Goal: Task Accomplishment & Management: Complete application form

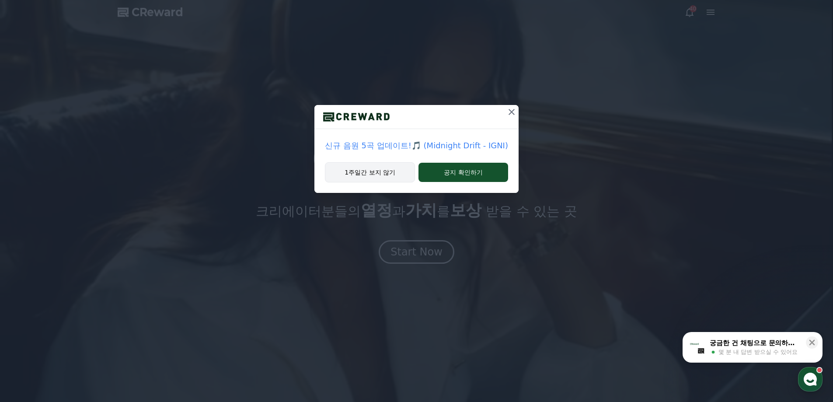
click at [386, 166] on button "1주일간 보지 않기" at bounding box center [370, 172] width 90 height 20
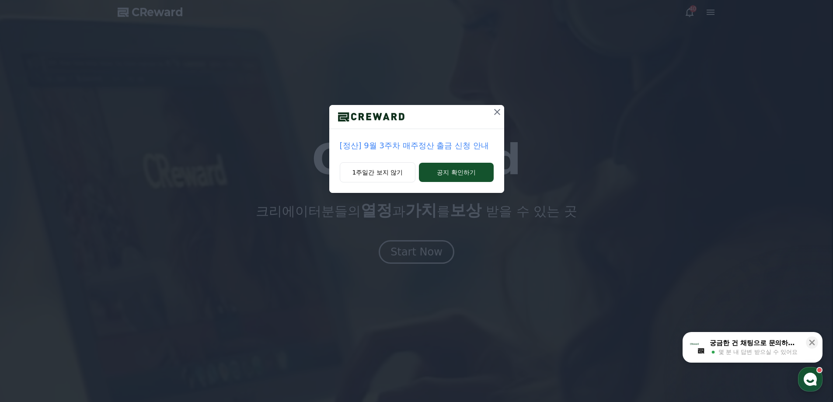
click at [497, 117] on icon at bounding box center [497, 112] width 10 height 10
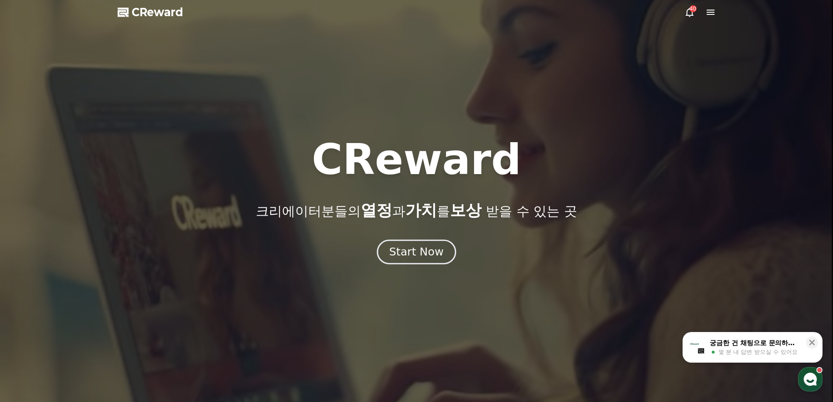
click at [410, 253] on div "Start Now" at bounding box center [416, 251] width 54 height 15
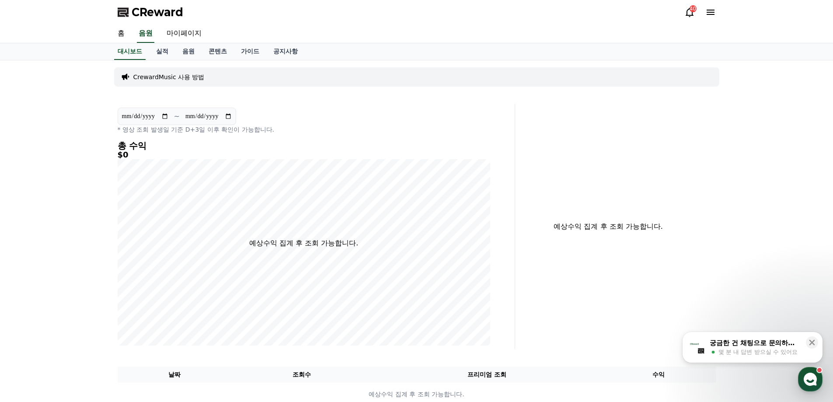
click at [694, 11] on div "40" at bounding box center [693, 8] width 7 height 7
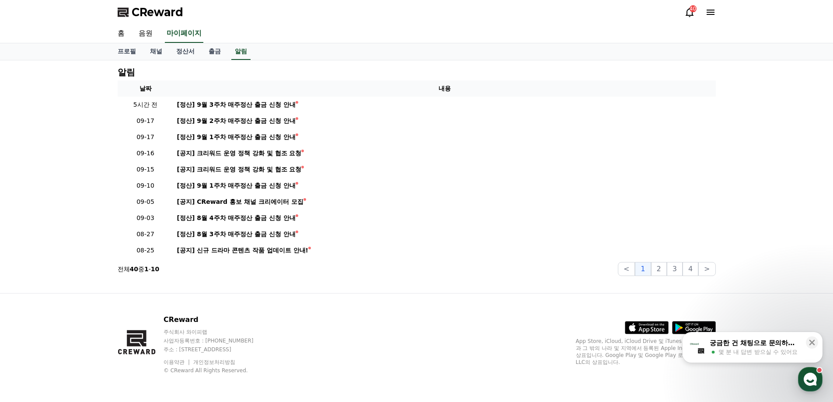
click at [710, 14] on icon at bounding box center [711, 12] width 8 height 5
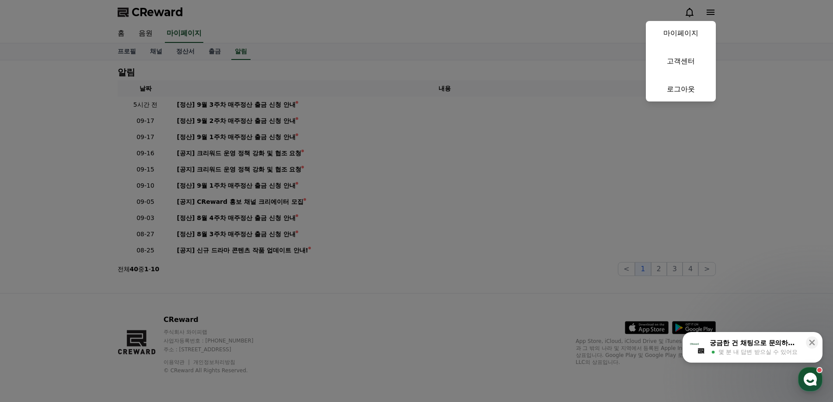
click at [322, 28] on button "close" at bounding box center [416, 201] width 833 height 402
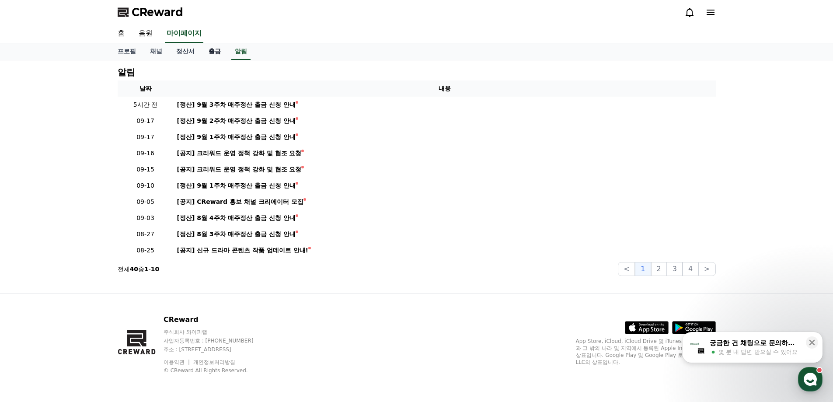
click at [213, 52] on link "출금" at bounding box center [215, 51] width 26 height 17
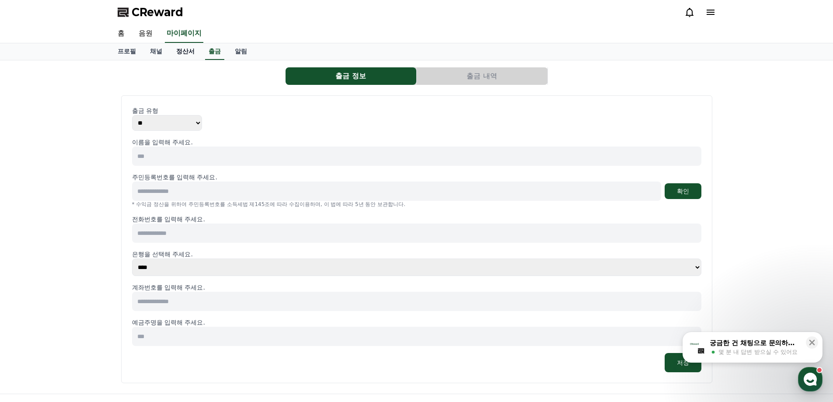
click at [187, 51] on link "정산서" at bounding box center [185, 51] width 32 height 17
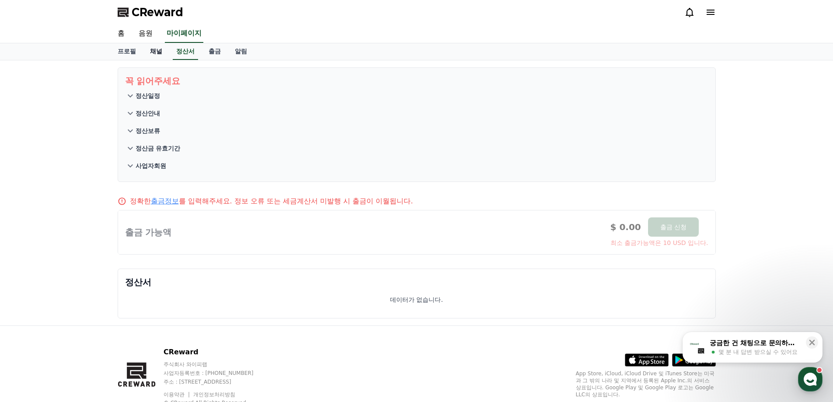
click at [156, 50] on link "채널" at bounding box center [156, 51] width 26 height 17
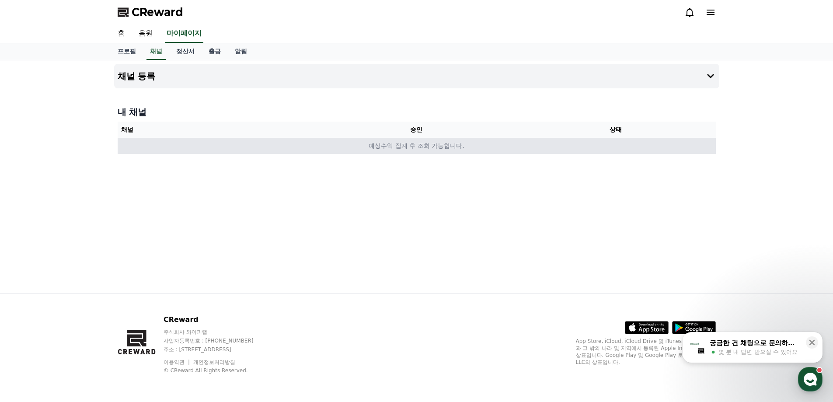
click at [614, 146] on td "예상수익 집계 후 조회 가능합니다." at bounding box center [417, 146] width 598 height 16
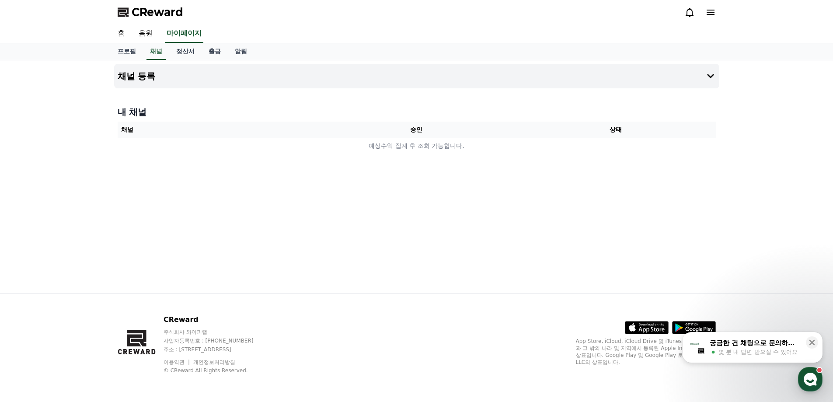
drag, startPoint x: 724, startPoint y: 64, endPoint x: 719, endPoint y: 68, distance: 5.9
click at [722, 66] on div "채널 등록 내 채널 채널 승인 상태 예상수익 집계 후 조회 가능합니다." at bounding box center [416, 176] width 833 height 233
click at [715, 72] on icon at bounding box center [710, 76] width 10 height 10
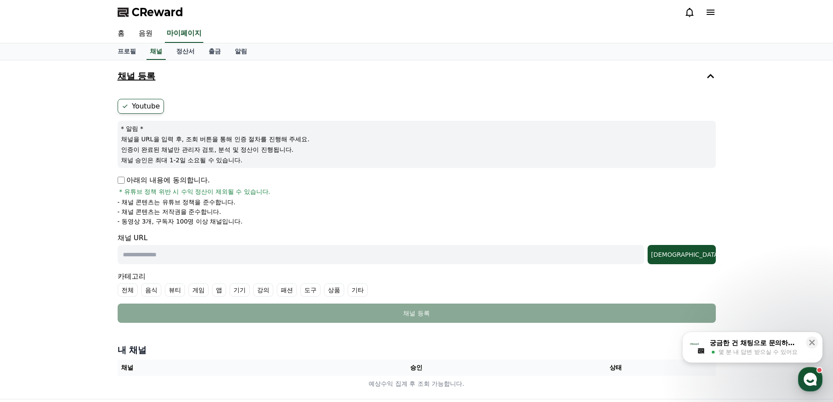
click at [136, 251] on input "text" at bounding box center [381, 254] width 527 height 19
click at [208, 255] on input "text" at bounding box center [381, 254] width 527 height 19
paste input "**********"
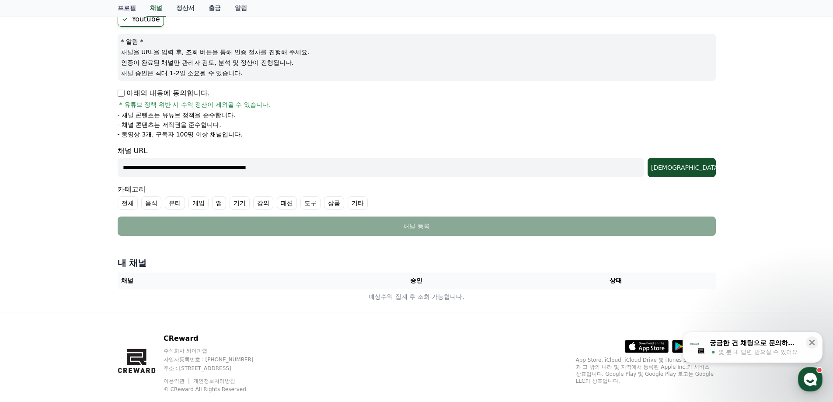
scroll to position [87, 0]
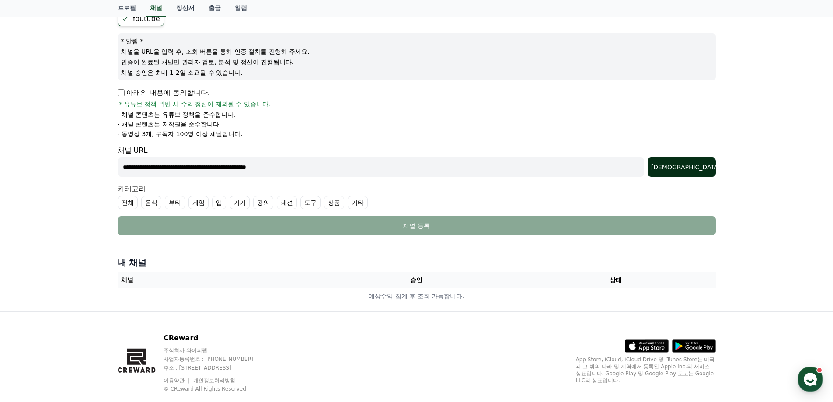
type input "**********"
click at [708, 171] on button "조회" at bounding box center [682, 166] width 68 height 19
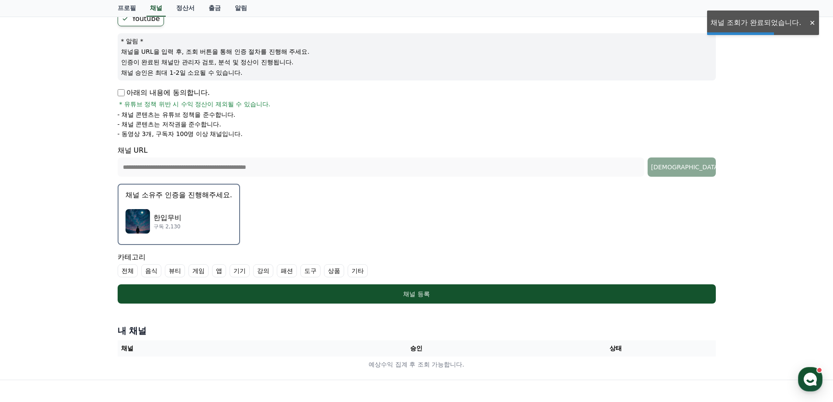
click at [167, 223] on p "구독 2,130" at bounding box center [167, 226] width 28 height 7
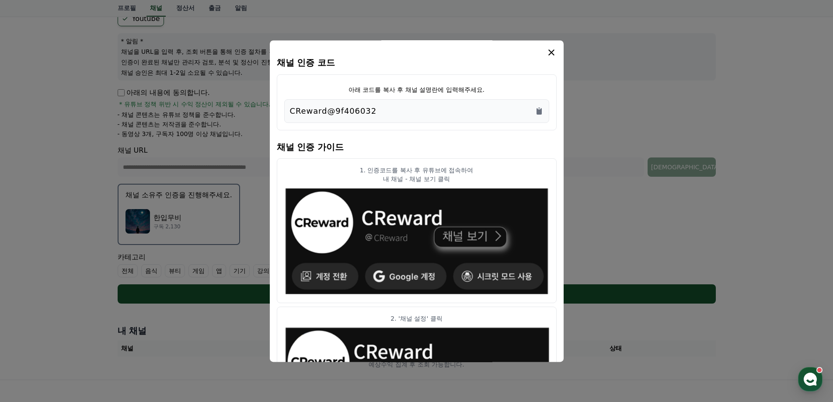
drag, startPoint x: 392, startPoint y: 111, endPoint x: 258, endPoint y: 106, distance: 134.3
click at [258, 307] on div "채널 인증 코드 아래 코드를 복사 후 채널 설명란에 입력해주세요. CReward@9f406032 채널 인증 가이드 1. 인증코드를 복사 후 유…" at bounding box center [416, 307] width 605 height 0
click at [398, 110] on div "CReward@9f406032" at bounding box center [417, 111] width 254 height 12
click at [371, 111] on div "CReward@9f406032" at bounding box center [417, 111] width 254 height 12
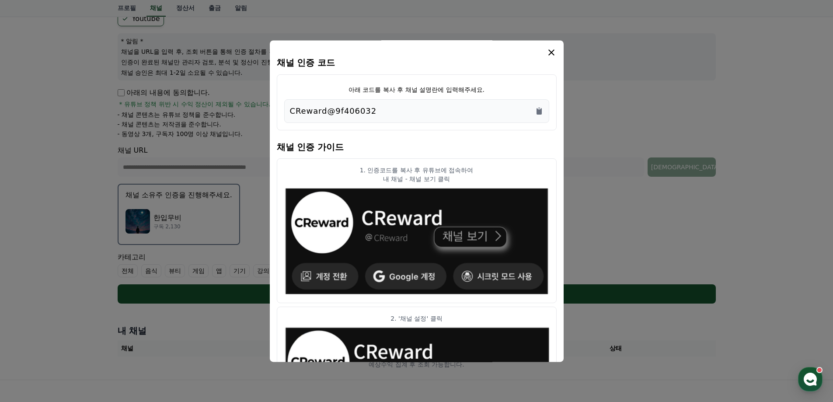
drag, startPoint x: 293, startPoint y: 111, endPoint x: 340, endPoint y: 113, distance: 46.4
click at [333, 114] on p "CReward@9f406032" at bounding box center [333, 111] width 87 height 12
click at [544, 114] on div "CReward@9f406032" at bounding box center [416, 111] width 265 height 24
click at [538, 113] on icon "Copy to clipboard" at bounding box center [539, 111] width 5 height 7
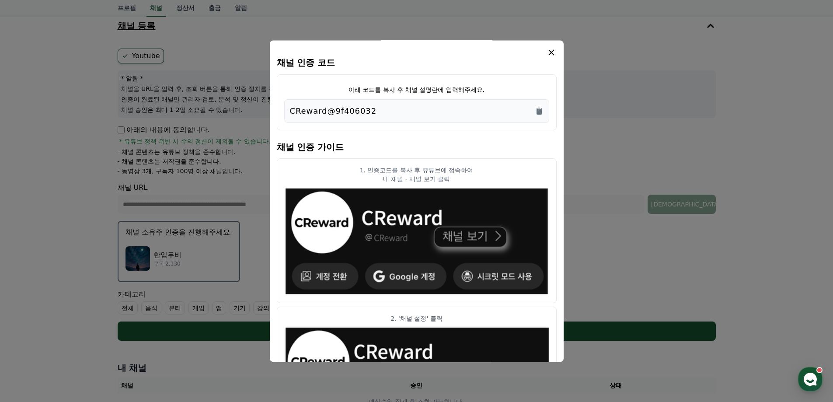
scroll to position [0, 0]
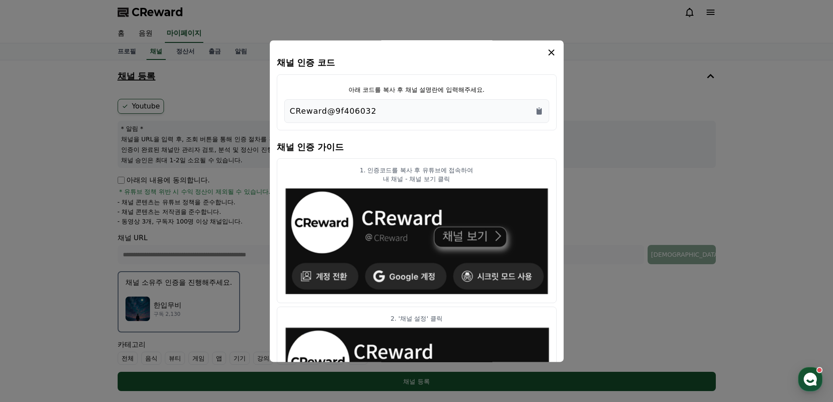
click at [442, 181] on p "내 채널 - 채널 보기 클릭" at bounding box center [416, 178] width 265 height 9
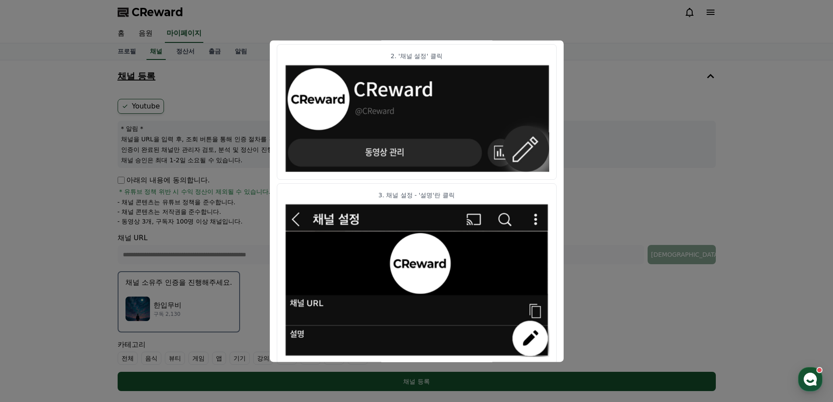
scroll to position [433, 0]
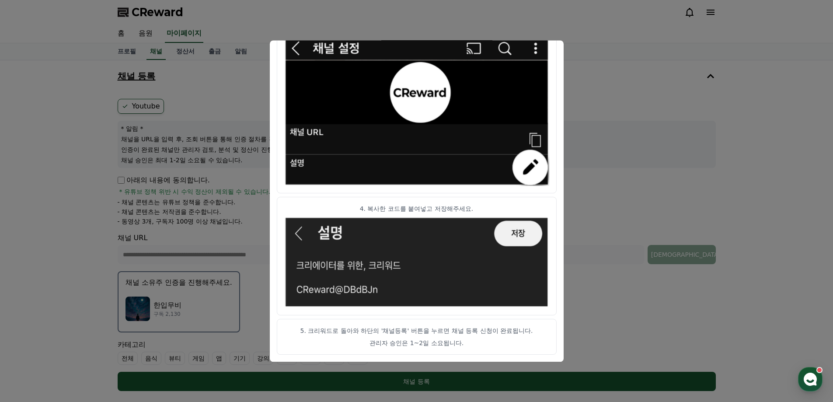
drag, startPoint x: 438, startPoint y: 332, endPoint x: 485, endPoint y: 335, distance: 46.9
click at [485, 335] on p "5. 크리워드로 돌아와 하단의 '채널등록' 버튼을 누르면 채널 등록 신청이 완료됩니다." at bounding box center [416, 330] width 265 height 9
click at [487, 335] on p "5. 크리워드로 돌아와 하단의 '채널등록' 버튼을 누르면 채널 등록 신청이 완료됩니다." at bounding box center [416, 330] width 265 height 9
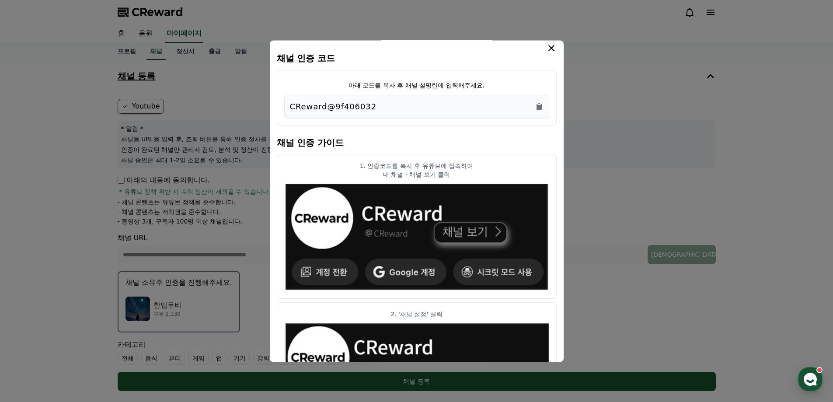
scroll to position [0, 0]
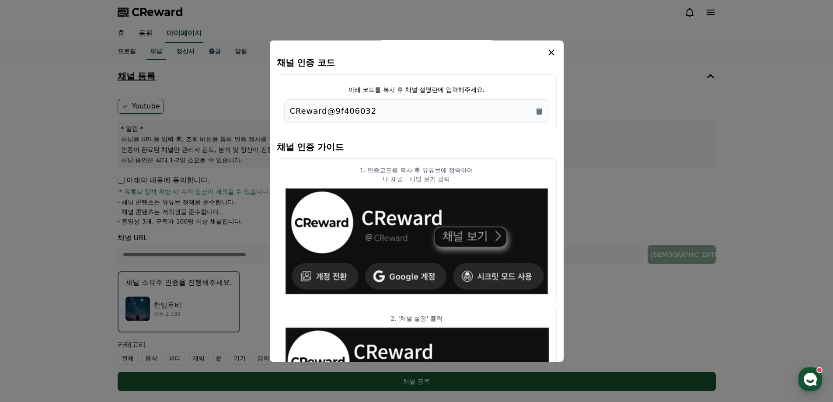
click at [552, 53] on icon "modal" at bounding box center [551, 52] width 10 height 10
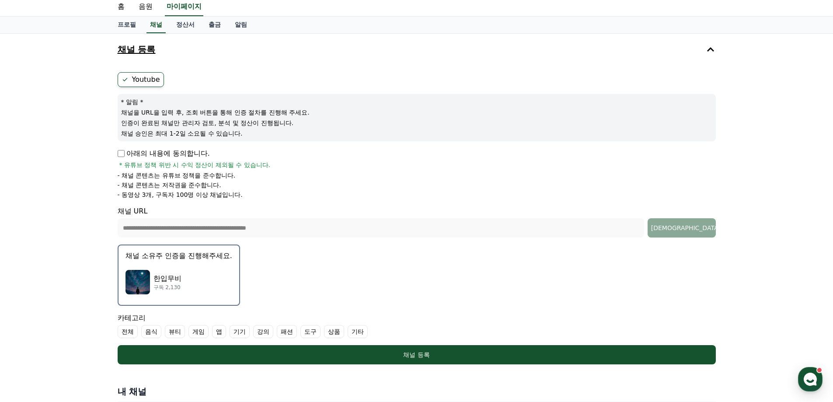
scroll to position [131, 0]
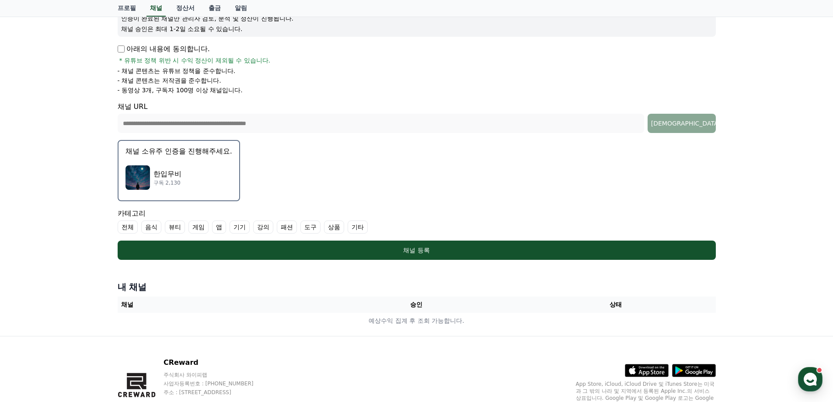
click at [130, 227] on label "전체" at bounding box center [128, 226] width 20 height 13
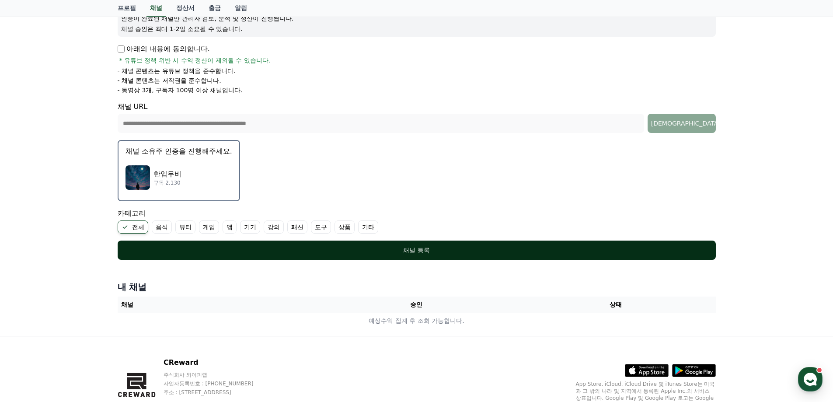
click at [408, 255] on button "채널 등록" at bounding box center [417, 250] width 598 height 19
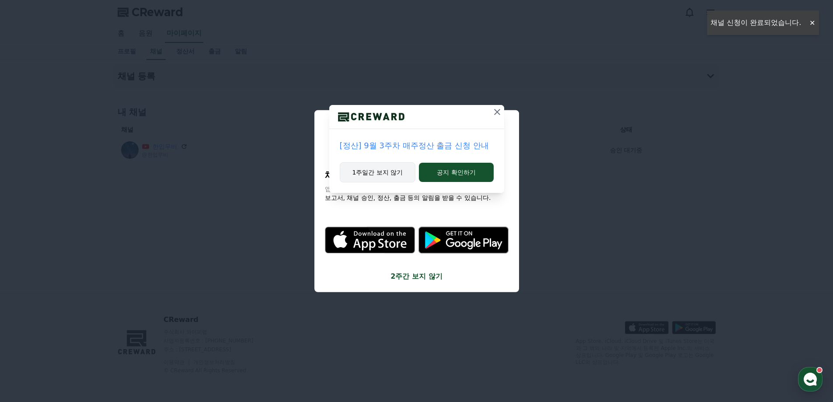
click at [374, 171] on button "1주일간 보지 않기" at bounding box center [378, 172] width 76 height 20
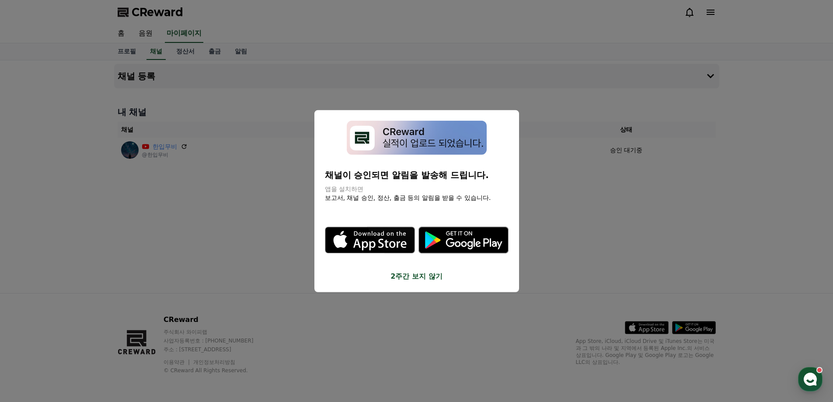
click at [425, 277] on button "2주간 보지 않기" at bounding box center [417, 276] width 184 height 10
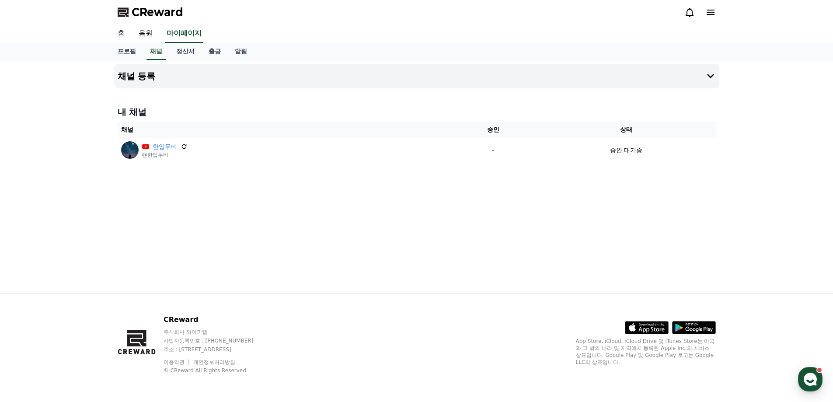
click at [130, 41] on link "홈" at bounding box center [121, 33] width 21 height 18
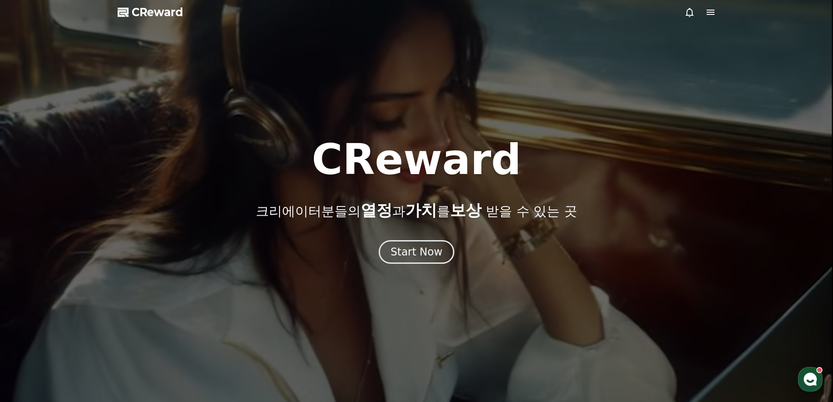
click at [707, 12] on icon at bounding box center [711, 12] width 8 height 5
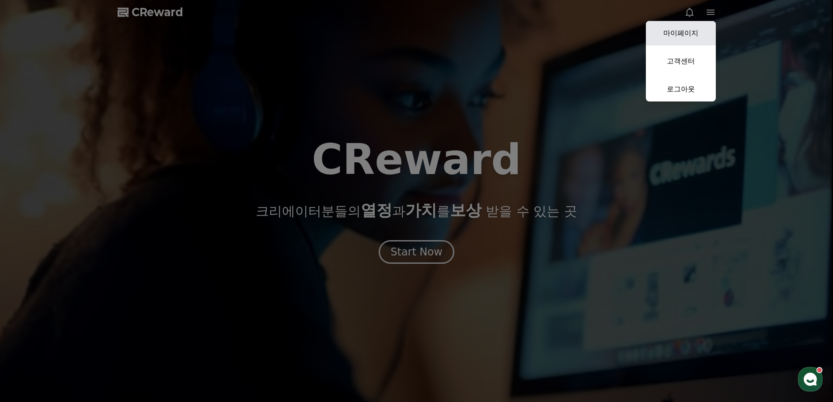
click at [696, 35] on link "마이페이지" at bounding box center [681, 33] width 70 height 24
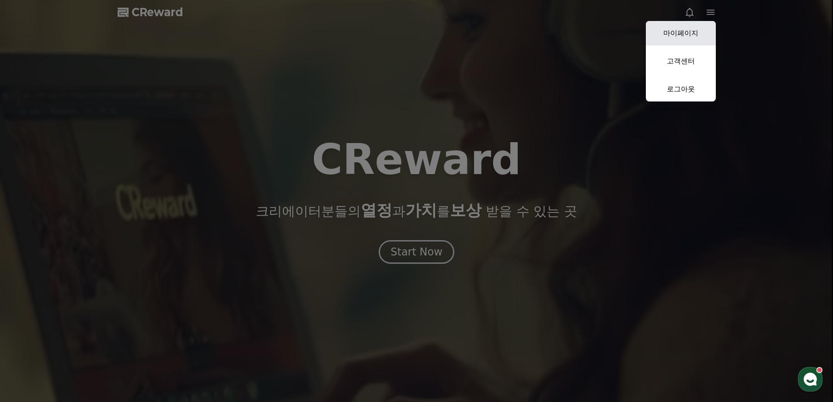
select select "**********"
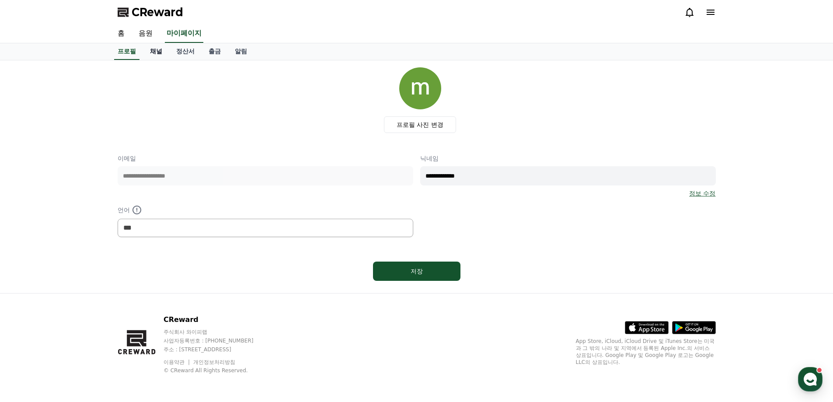
click at [154, 53] on link "채널" at bounding box center [156, 51] width 26 height 17
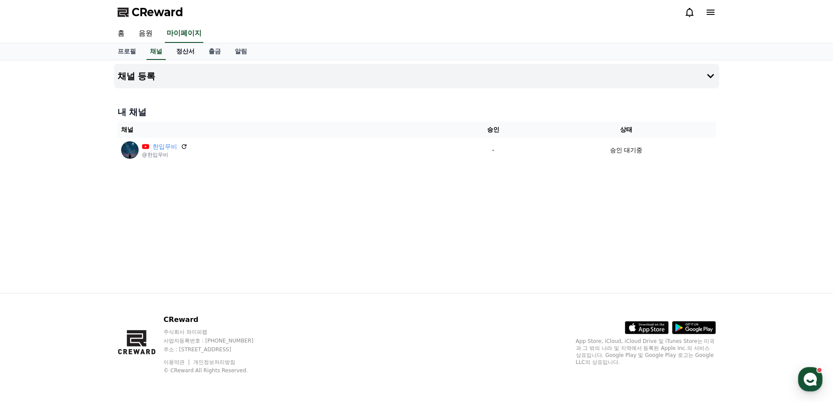
click at [184, 51] on link "정산서" at bounding box center [185, 51] width 32 height 17
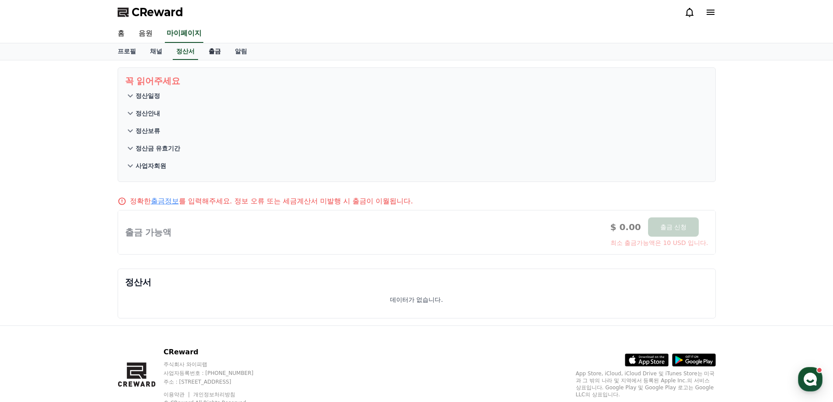
click at [210, 52] on link "출금" at bounding box center [215, 51] width 26 height 17
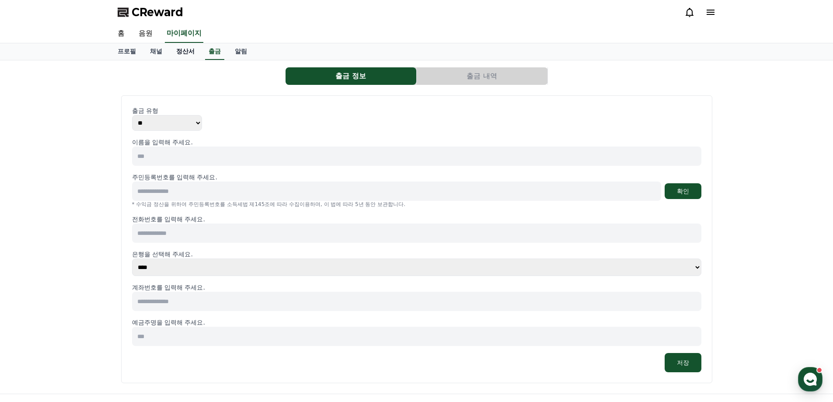
click at [178, 52] on link "정산서" at bounding box center [185, 51] width 32 height 17
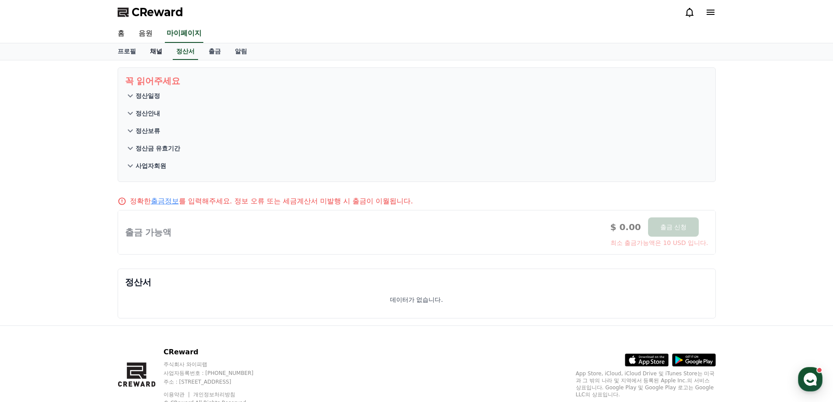
click at [161, 51] on link "채널" at bounding box center [156, 51] width 26 height 17
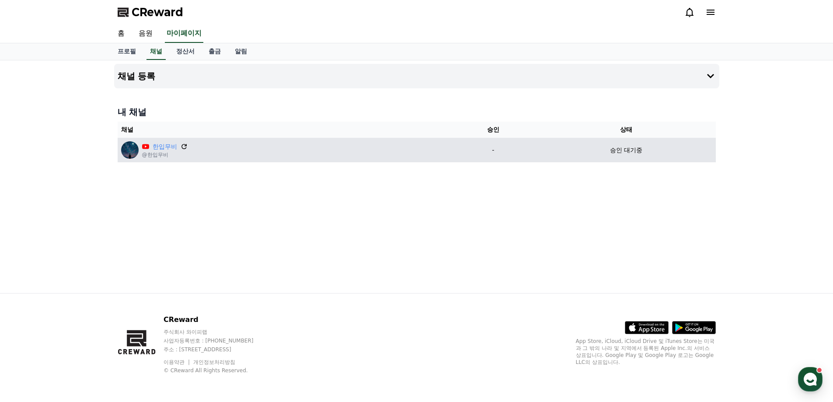
click at [185, 146] on icon at bounding box center [183, 146] width 5 height 5
click at [181, 146] on icon at bounding box center [184, 147] width 8 height 8
click at [183, 148] on icon at bounding box center [183, 146] width 5 height 5
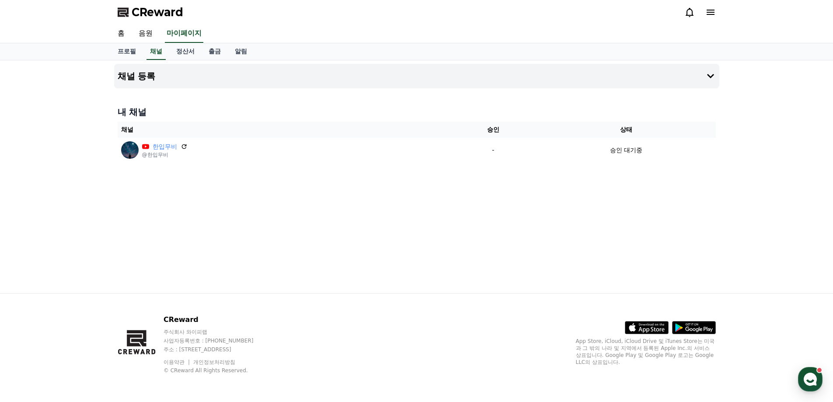
click at [443, 197] on div "채널 등록 내 채널 채널 승인 상태 한입무비 @한입무비 - 승인 대기중" at bounding box center [417, 176] width 612 height 233
click at [317, 175] on div "채널 등록 내 채널 채널 승인 상태 한입무비 @한입무비 - 승인 대기중" at bounding box center [417, 176] width 612 height 233
